Goal: Share content

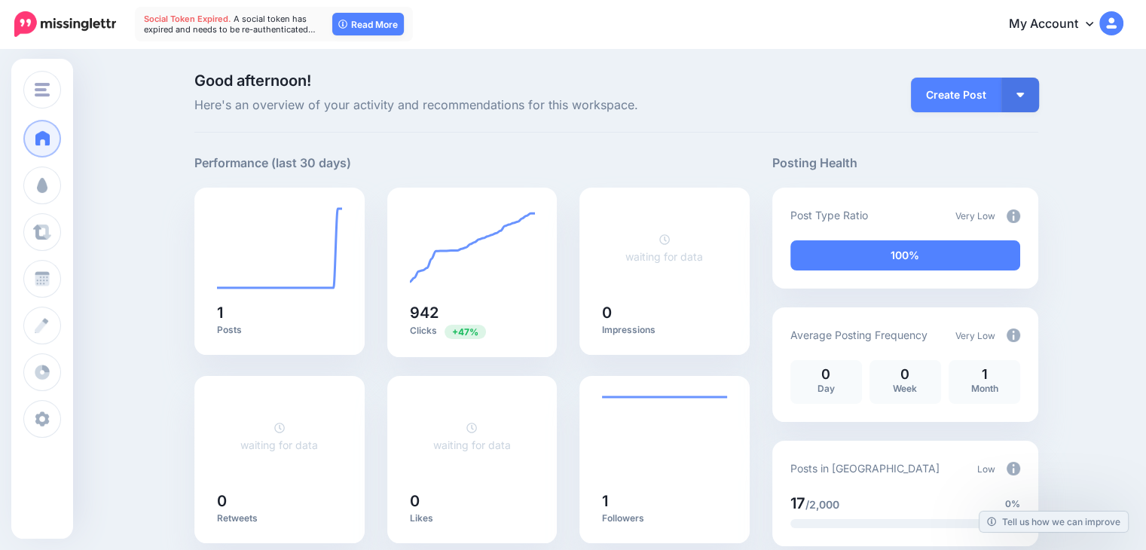
click at [1034, 86] on button "button" at bounding box center [1020, 95] width 38 height 35
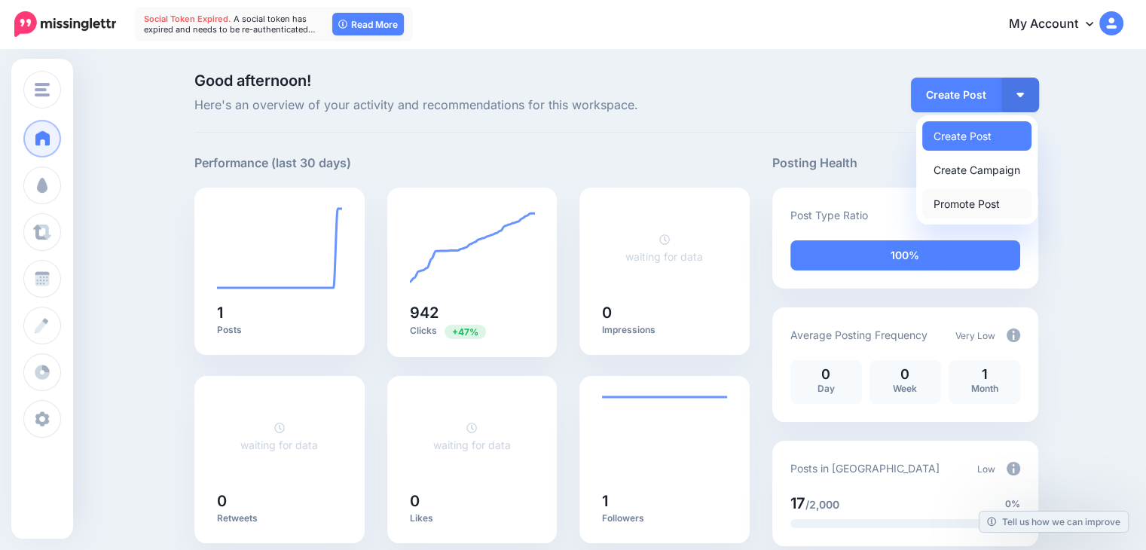
click at [997, 200] on link "Promote Post" at bounding box center [976, 203] width 109 height 29
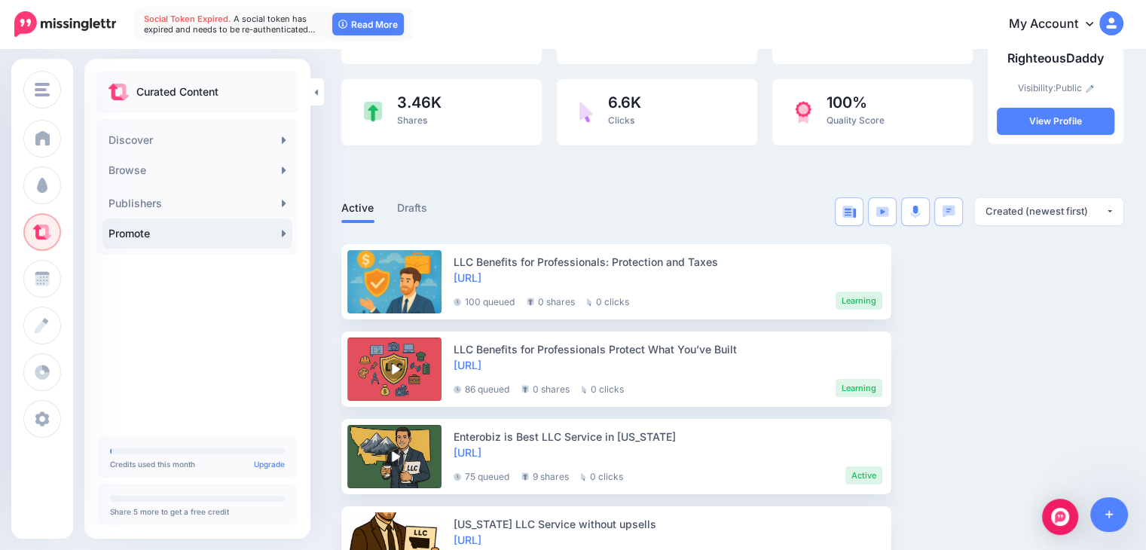
scroll to position [153, 0]
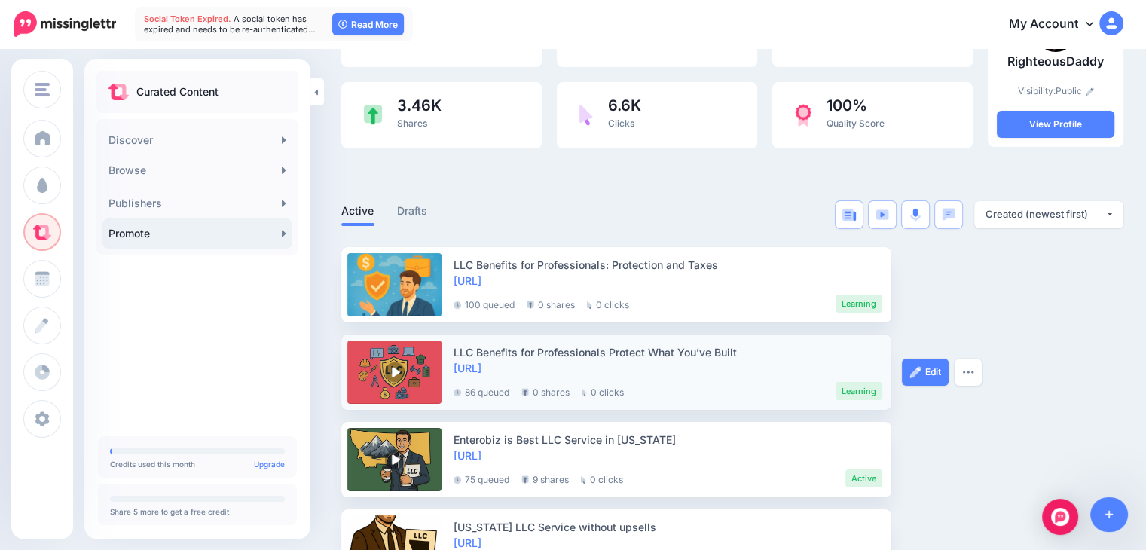
click at [539, 350] on div "LLC Benefits for Professionals Protect What You’ve Built" at bounding box center [667, 352] width 429 height 16
click at [481, 365] on link "[URL]" at bounding box center [467, 368] width 28 height 13
